Goal: Find specific page/section: Find specific page/section

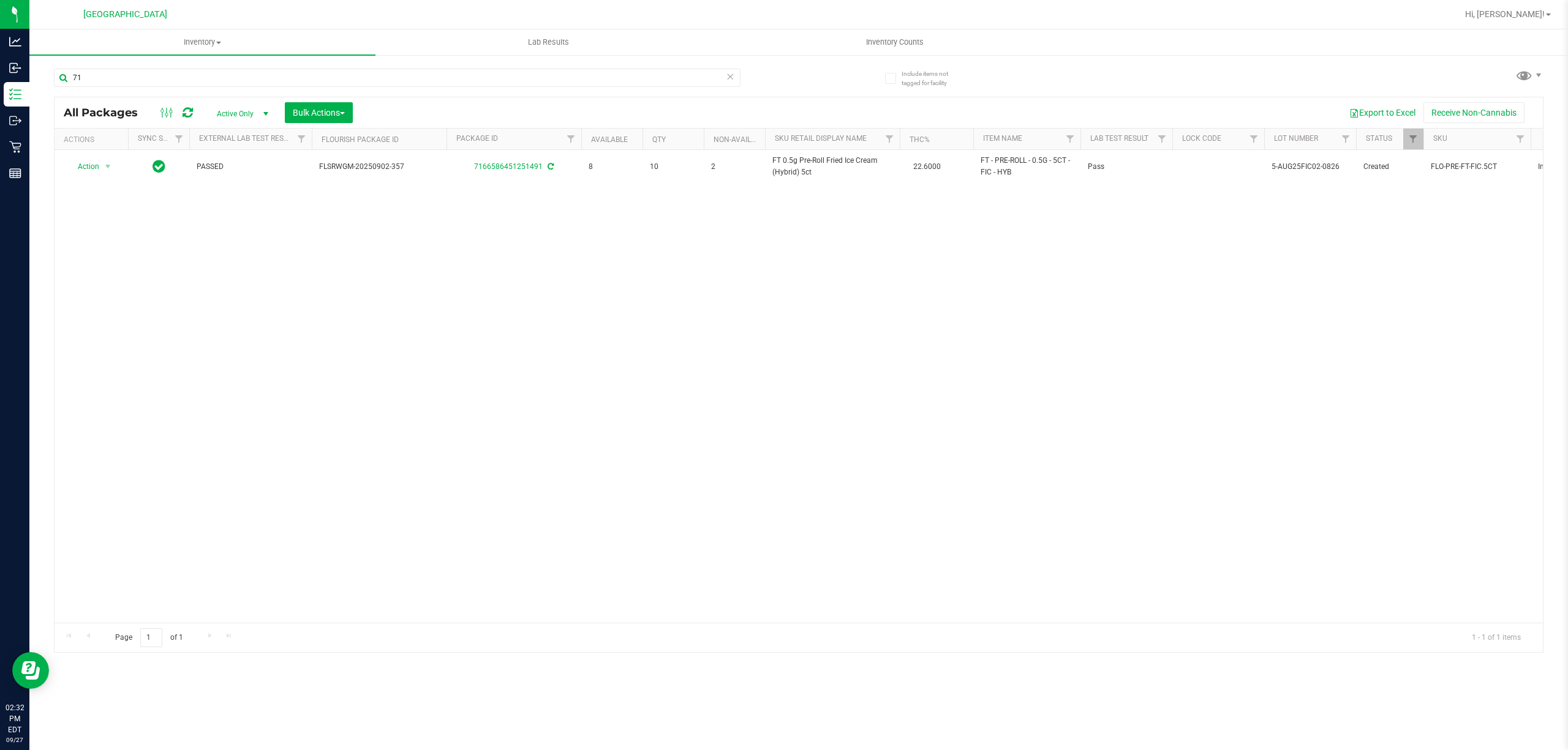
type input "7"
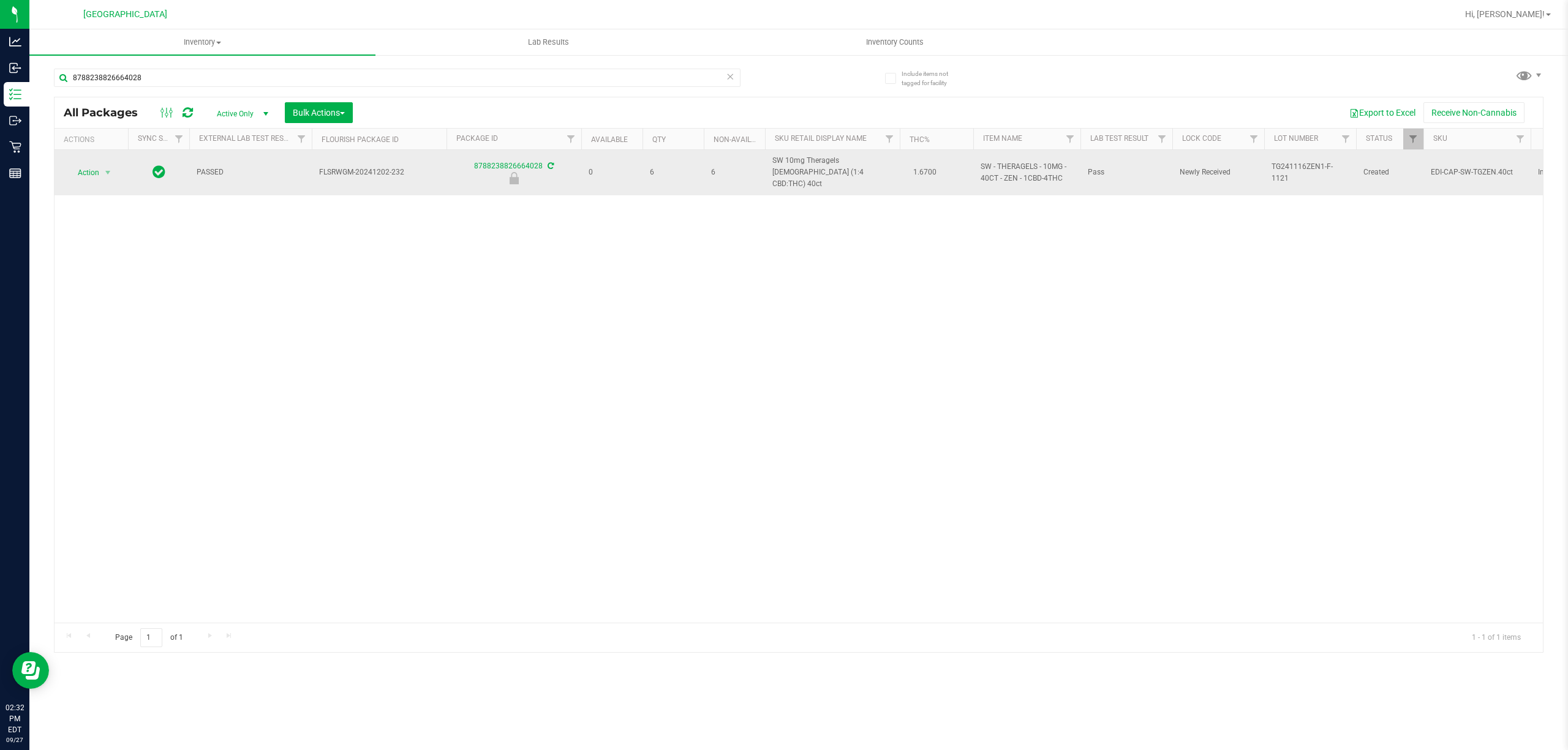
click at [814, 163] on span "SW 10mg Theragels [DEMOGRAPHIC_DATA] (1:4 CBD:THC) 40ct" at bounding box center [833, 173] width 120 height 36
click at [814, 161] on span "SW 10mg Theragels [DEMOGRAPHIC_DATA] (1:4 CBD:THC) 40ct" at bounding box center [833, 173] width 120 height 36
click at [813, 161] on span "SW 10mg Theragels [DEMOGRAPHIC_DATA] (1:4 CBD:THC) 40ct" at bounding box center [833, 173] width 120 height 36
click at [813, 162] on span "SW 10mg Theragels [DEMOGRAPHIC_DATA] (1:4 CBD:THC) 40ct" at bounding box center [833, 173] width 120 height 36
click at [812, 162] on span "SW 10mg Theragels [DEMOGRAPHIC_DATA] (1:4 CBD:THC) 40ct" at bounding box center [833, 173] width 120 height 36
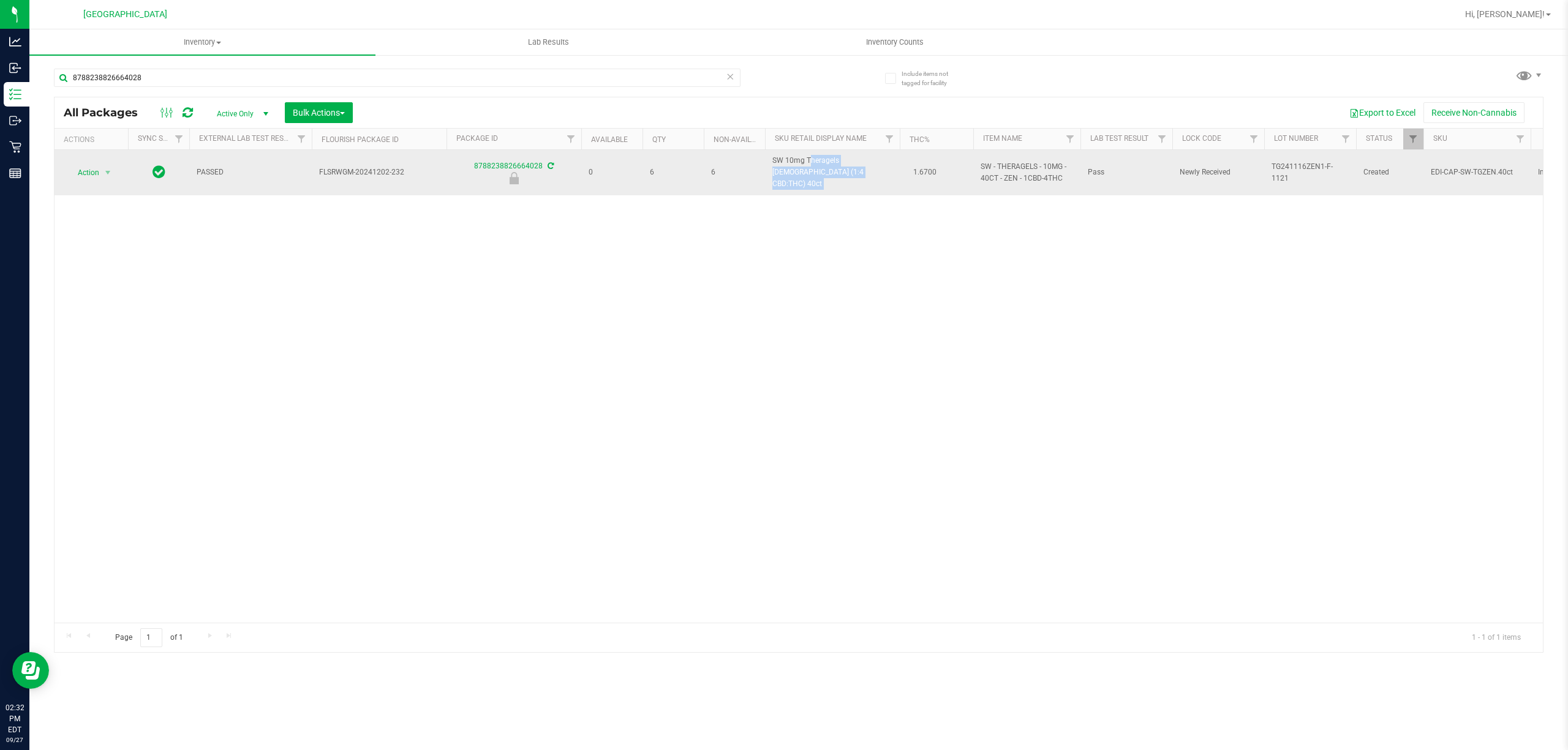
click at [811, 162] on span "SW 10mg Theragels [DEMOGRAPHIC_DATA] (1:4 CBD:THC) 40ct" at bounding box center [833, 173] width 120 height 36
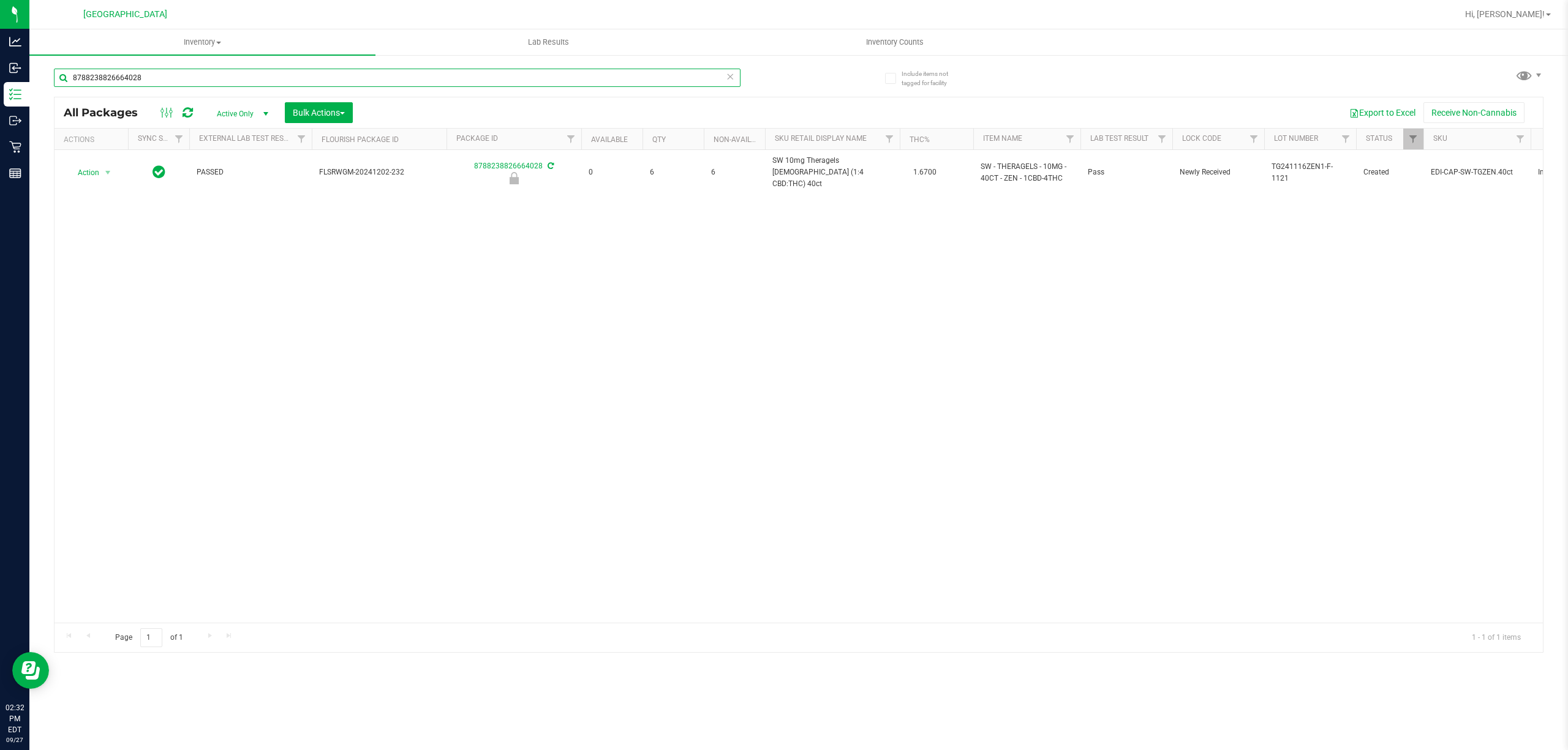
click at [480, 77] on input "8788238826664028" at bounding box center [397, 77] width 687 height 18
click at [480, 76] on input "8788238826664028" at bounding box center [397, 77] width 687 height 18
paste input "FD 3.5g Flower Greenhouse PK Trophy (Hybrid-Indica)"
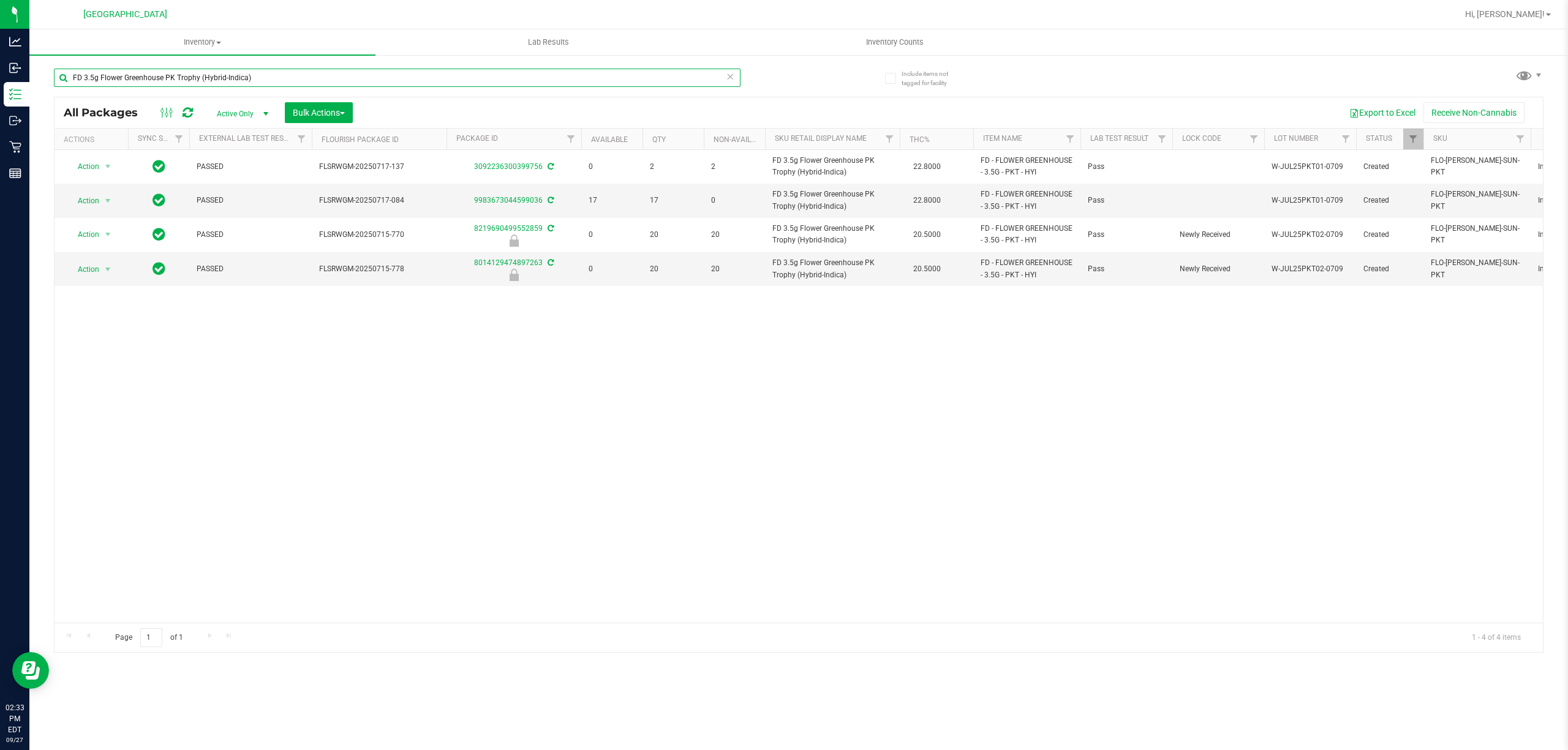
click at [476, 79] on input "FD 3.5g Flower Greenhouse PK Trophy (Hybrid-Indica)" at bounding box center [397, 77] width 687 height 18
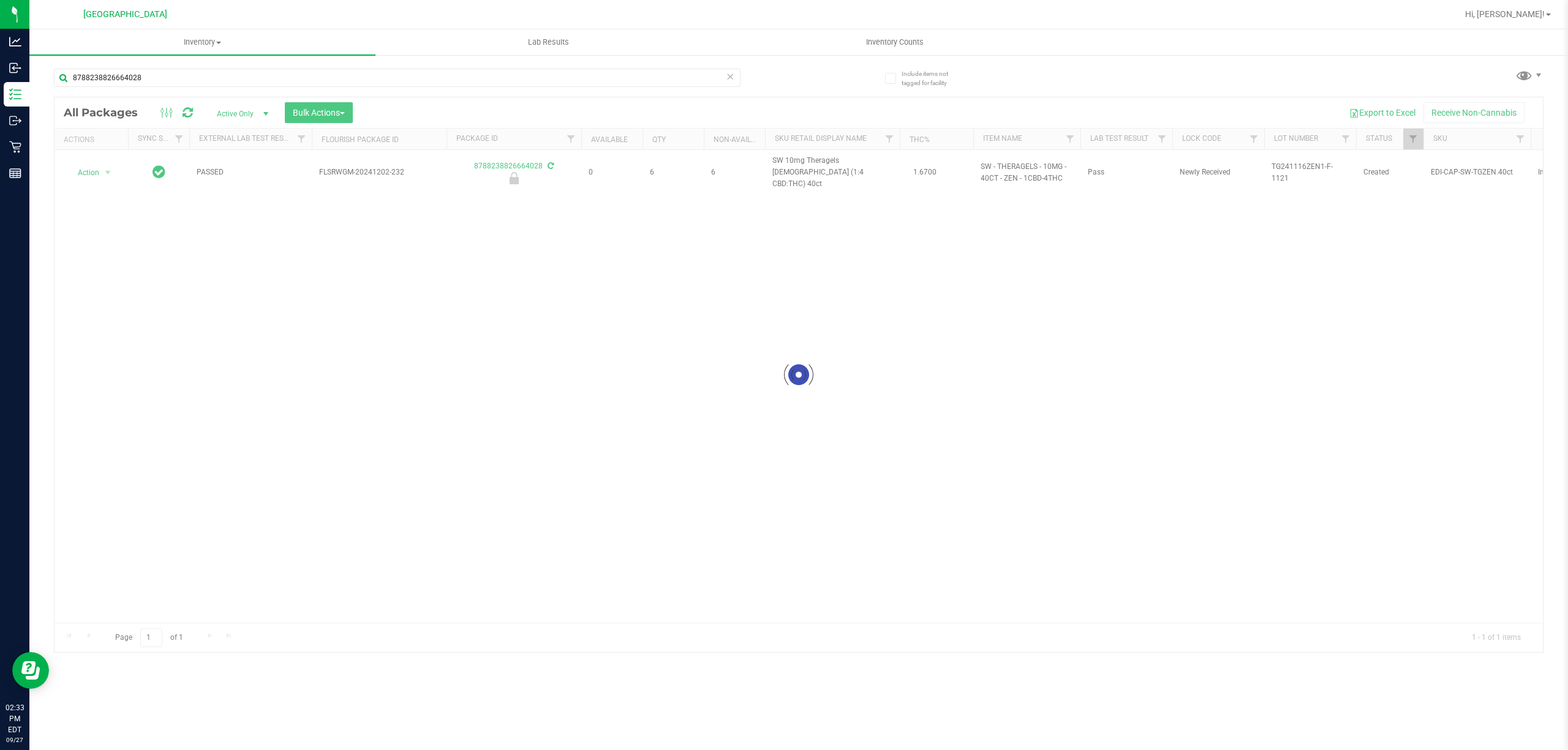
click at [804, 168] on div at bounding box center [799, 374] width 1489 height 555
click at [804, 168] on span "SW 10mg Theragels [DEMOGRAPHIC_DATA] (1:4 CBD:THC) 40ct" at bounding box center [833, 173] width 120 height 36
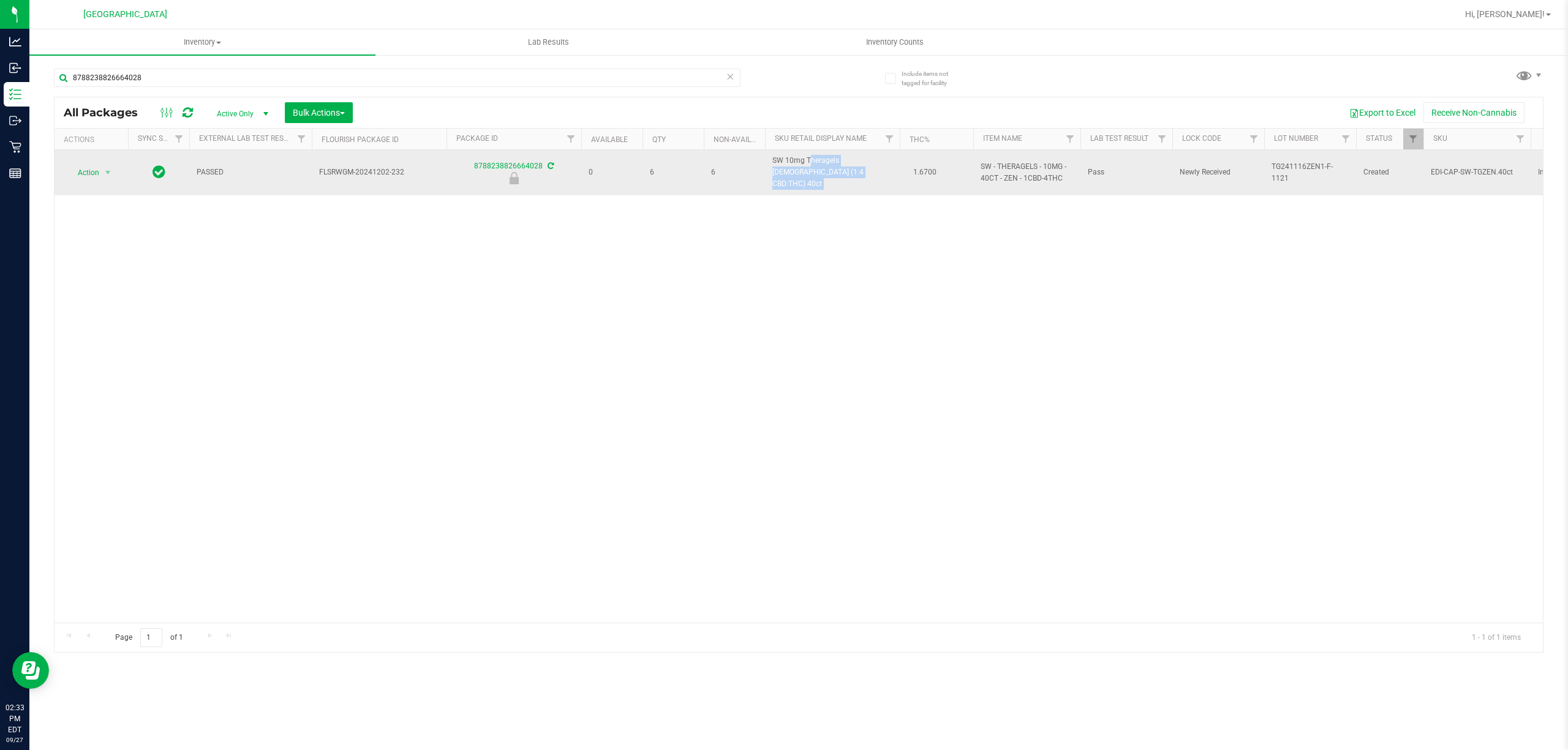
click at [804, 163] on span "SW 10mg Theragels [DEMOGRAPHIC_DATA] (1:4 CBD:THC) 40ct" at bounding box center [833, 173] width 120 height 36
click at [804, 162] on span "SW 10mg Theragels [DEMOGRAPHIC_DATA] (1:4 CBD:THC) 40ct" at bounding box center [833, 173] width 120 height 36
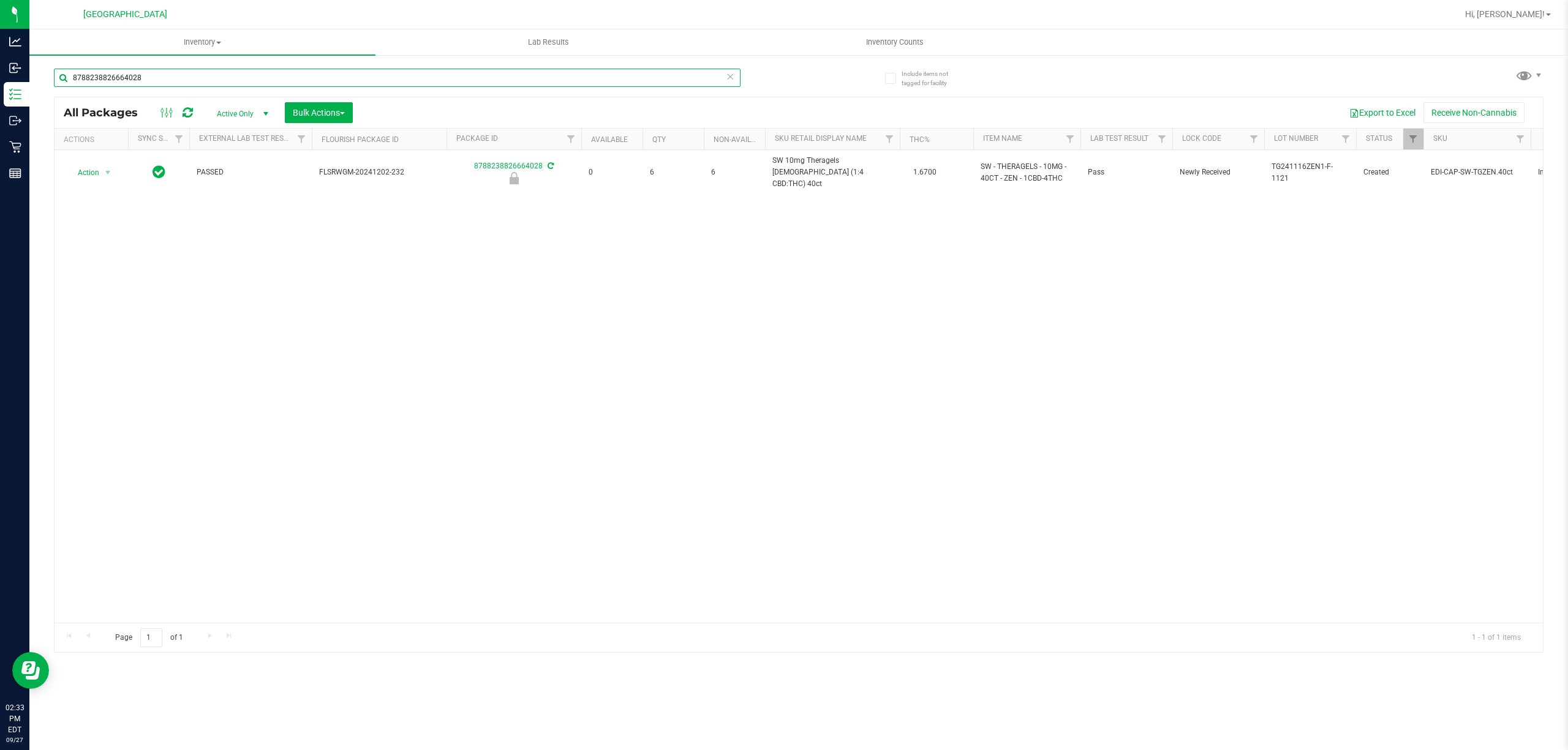
click at [471, 82] on input "8788238826664028" at bounding box center [397, 77] width 687 height 18
paste input "SW 10mg Theragels [DEMOGRAPHIC_DATA] (1:4 CBD:THC) 40ct"
type input "S"
type input "Mixed"
